Goal: Information Seeking & Learning: Find specific fact

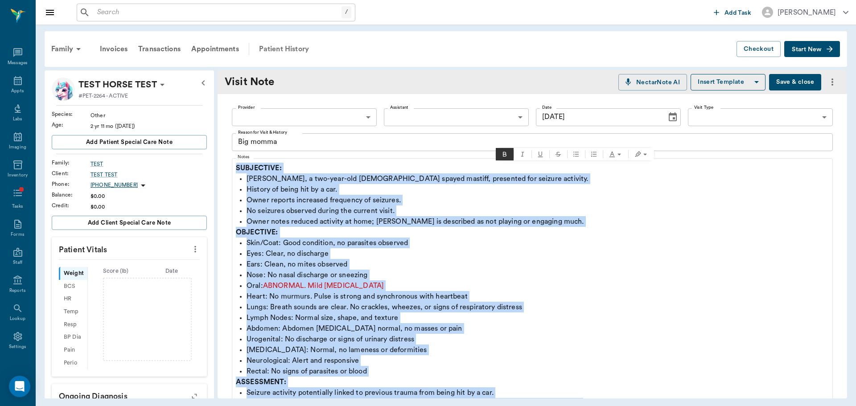
click at [291, 47] on div "Patient History" at bounding box center [284, 48] width 61 height 21
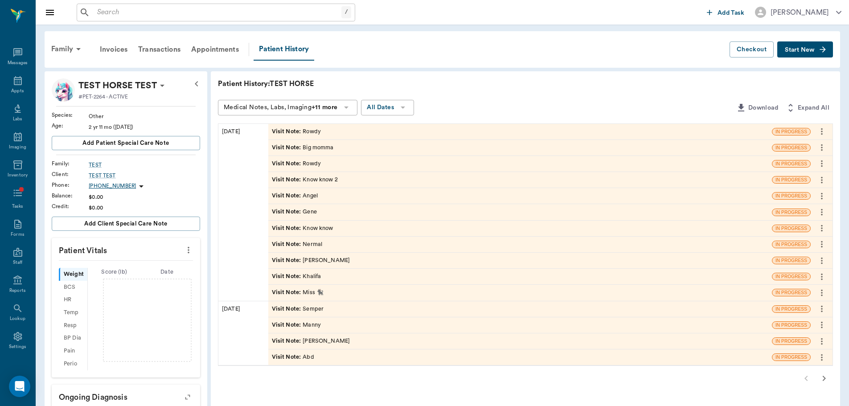
click at [290, 131] on span "Visit Note :" at bounding box center [287, 131] width 31 height 8
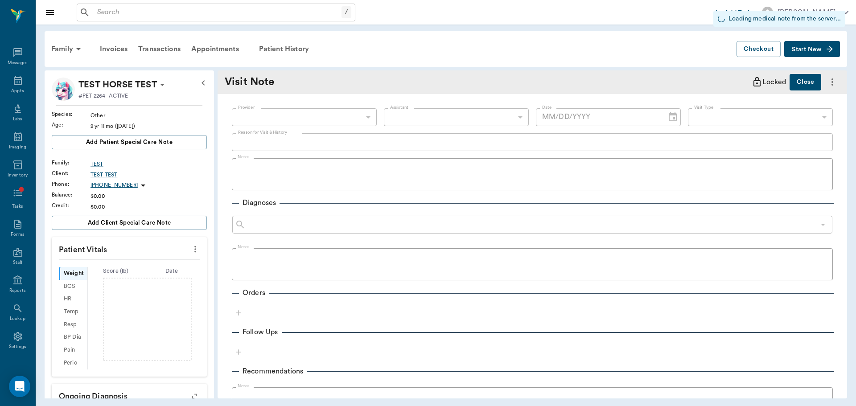
type input "[DATE]"
type textarea "Rowdy"
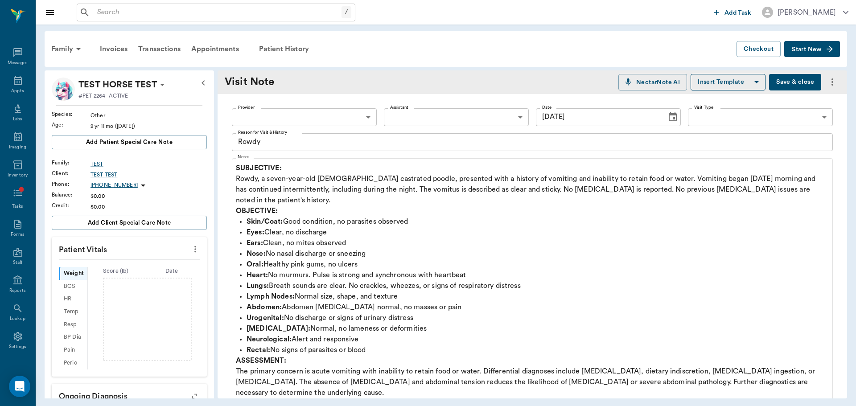
scroll to position [45, 0]
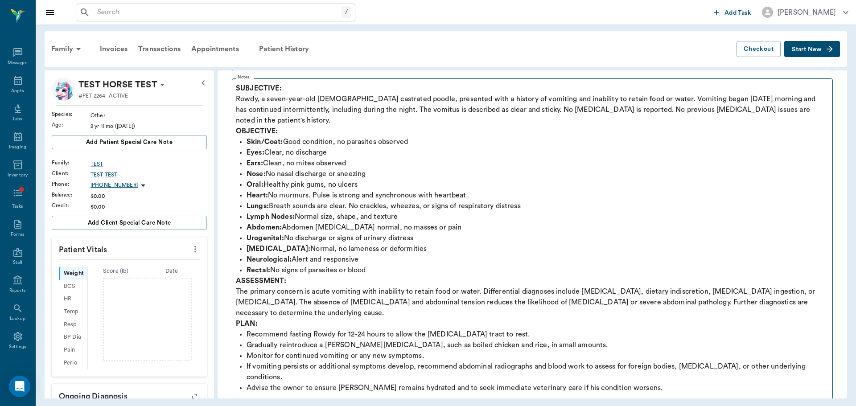
drag, startPoint x: 234, startPoint y: 121, endPoint x: 554, endPoint y: 152, distance: 321.9
click at [554, 152] on fieldset "Notes SUBJECTIVE: Rowdy, a seven-year-old [DEMOGRAPHIC_DATA] castrated poodle, …" at bounding box center [532, 239] width 601 height 329
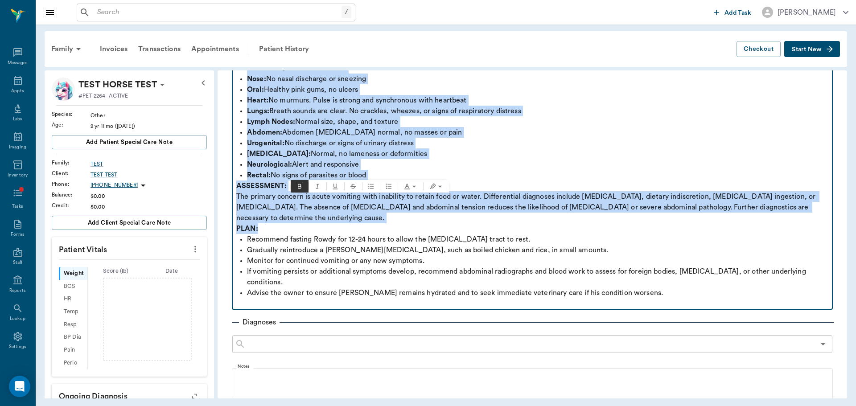
scroll to position [178, 0]
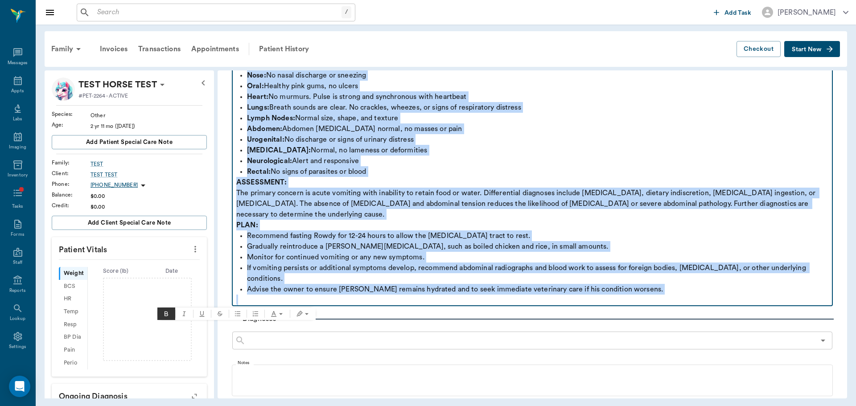
drag, startPoint x: 236, startPoint y: 80, endPoint x: 689, endPoint y: 296, distance: 501.8
click at [689, 296] on div "SUBJECTIVE: Rowdy, a seven-year-old [DEMOGRAPHIC_DATA] castrated poodle, presen…" at bounding box center [532, 144] width 592 height 321
copy div "SUBJECTIVE: Rowdy, a seven-year-old [DEMOGRAPHIC_DATA] castrated poodle, presen…"
